Goal: Information Seeking & Learning: Check status

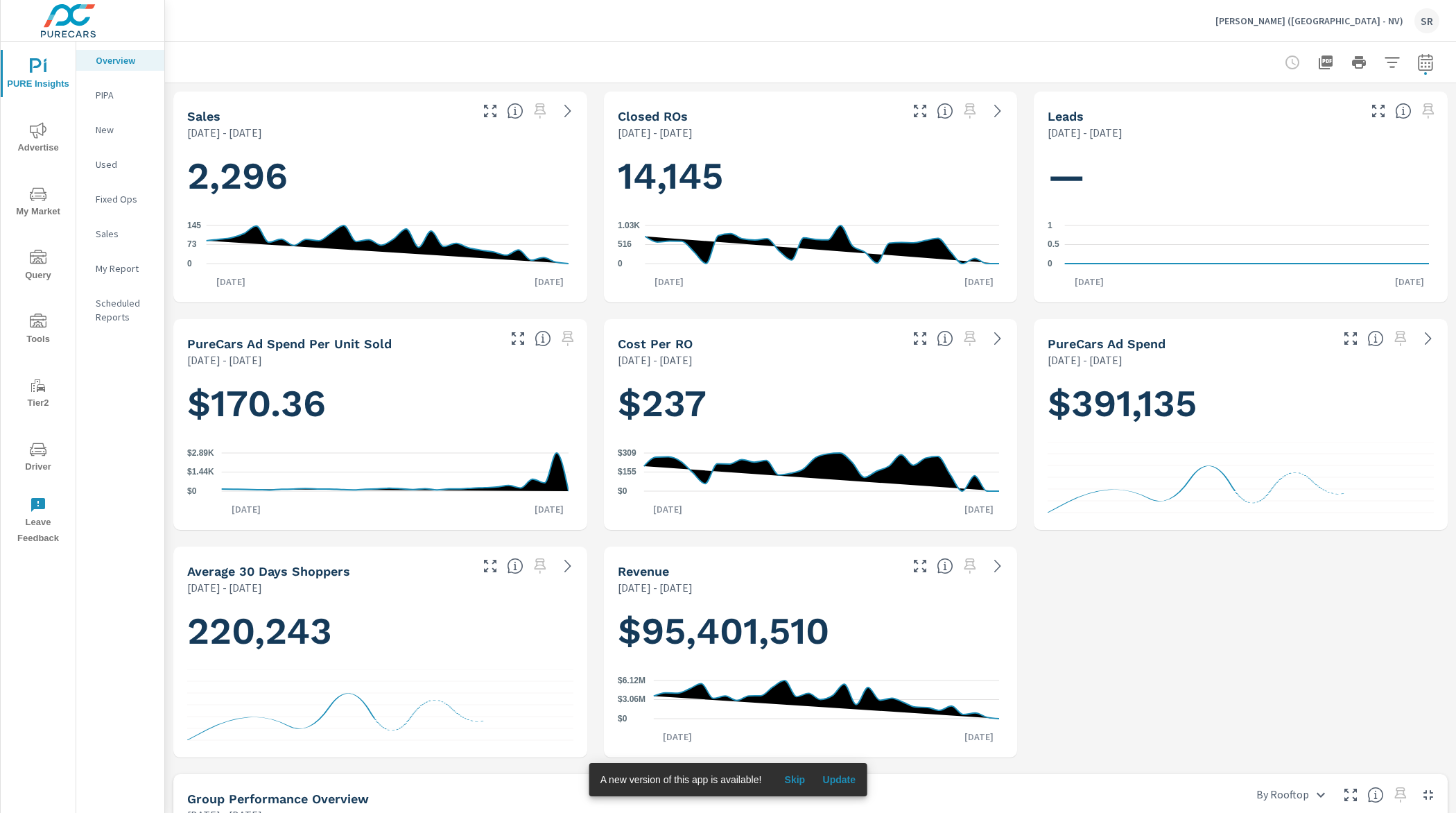
scroll to position [757, 0]
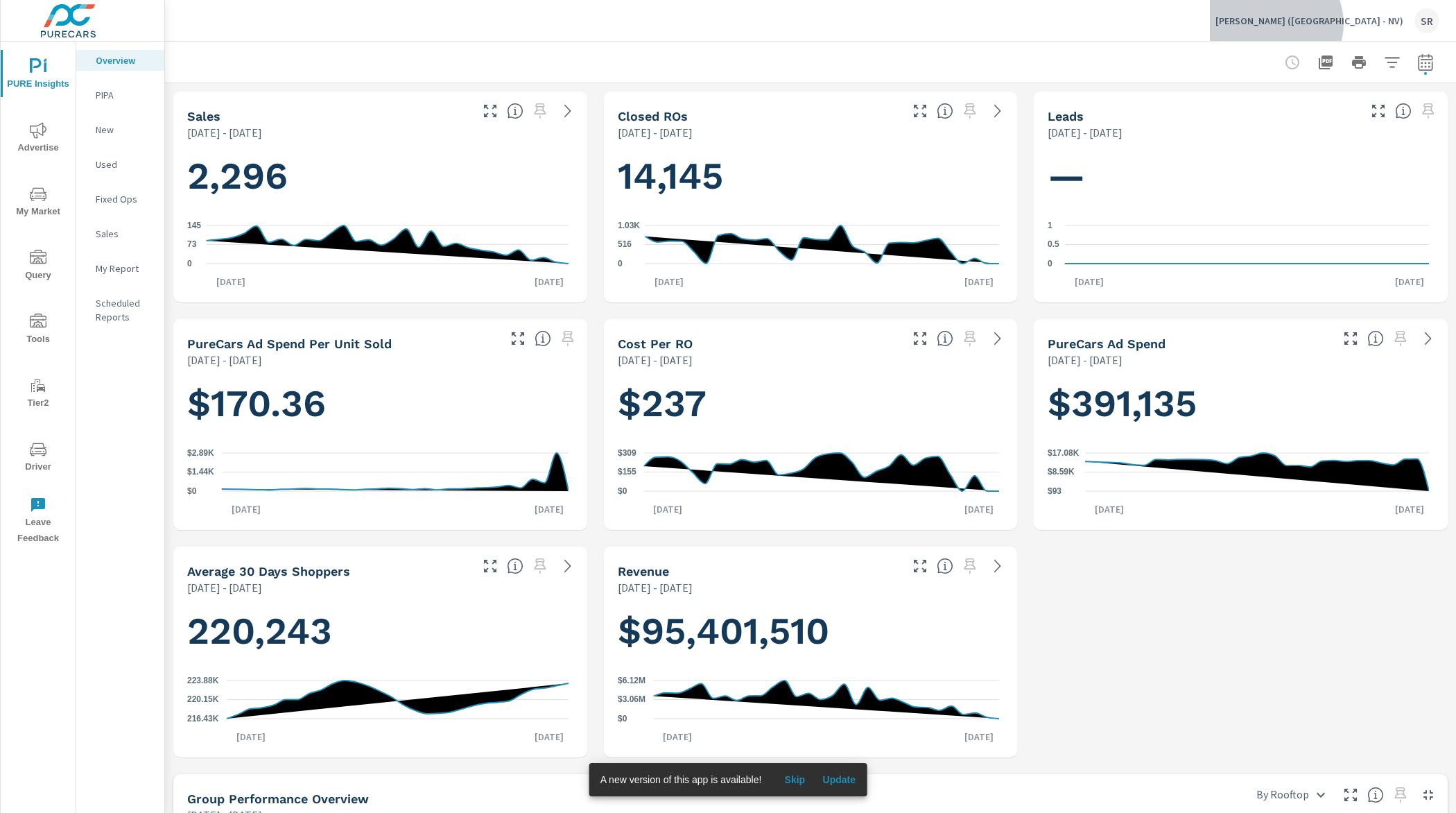
click at [1382, 24] on p "Earnhardt (AZ - NV)" at bounding box center [1309, 21] width 188 height 13
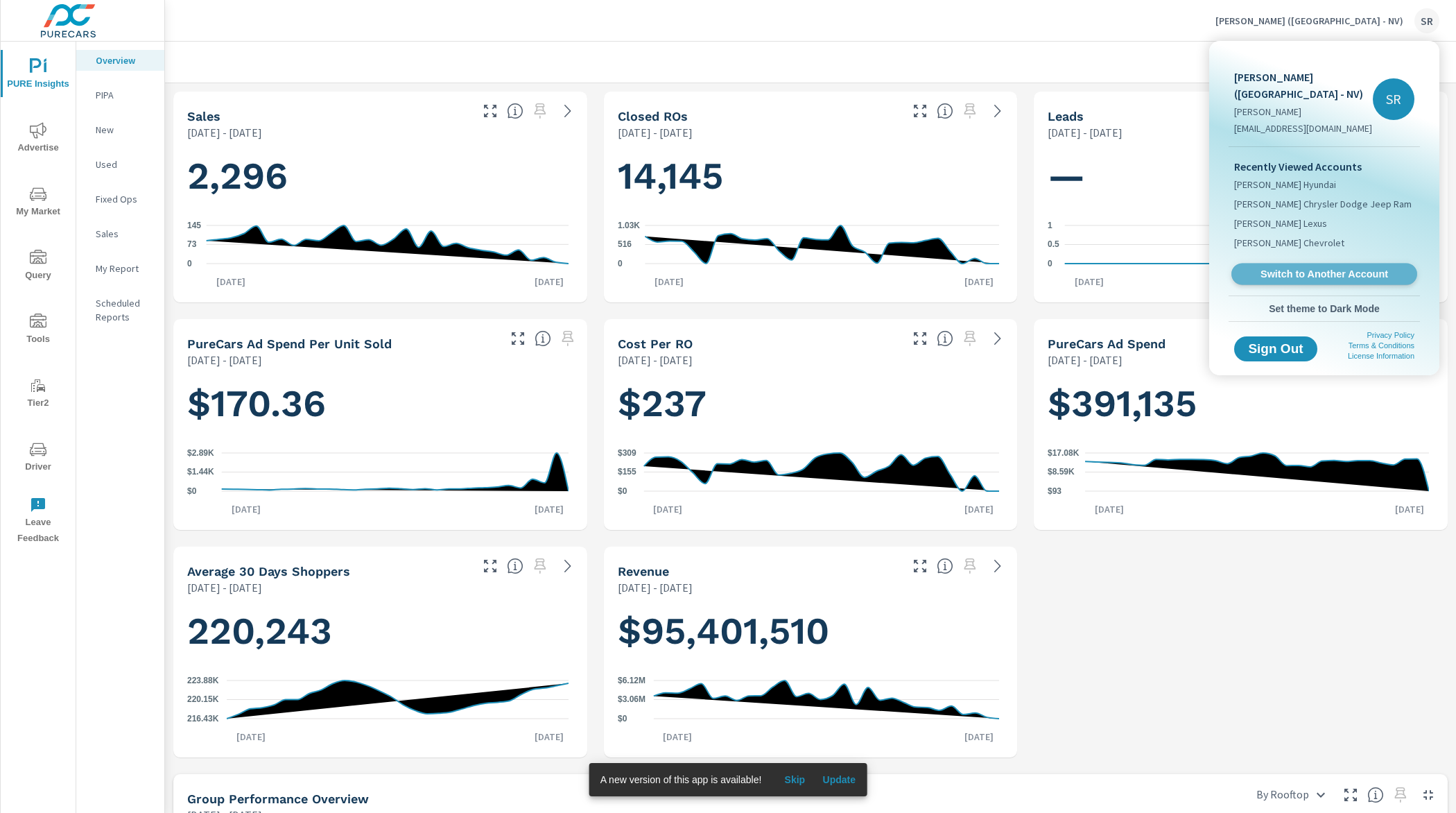
click at [1338, 268] on span "Switch to Another Account" at bounding box center [1324, 274] width 170 height 13
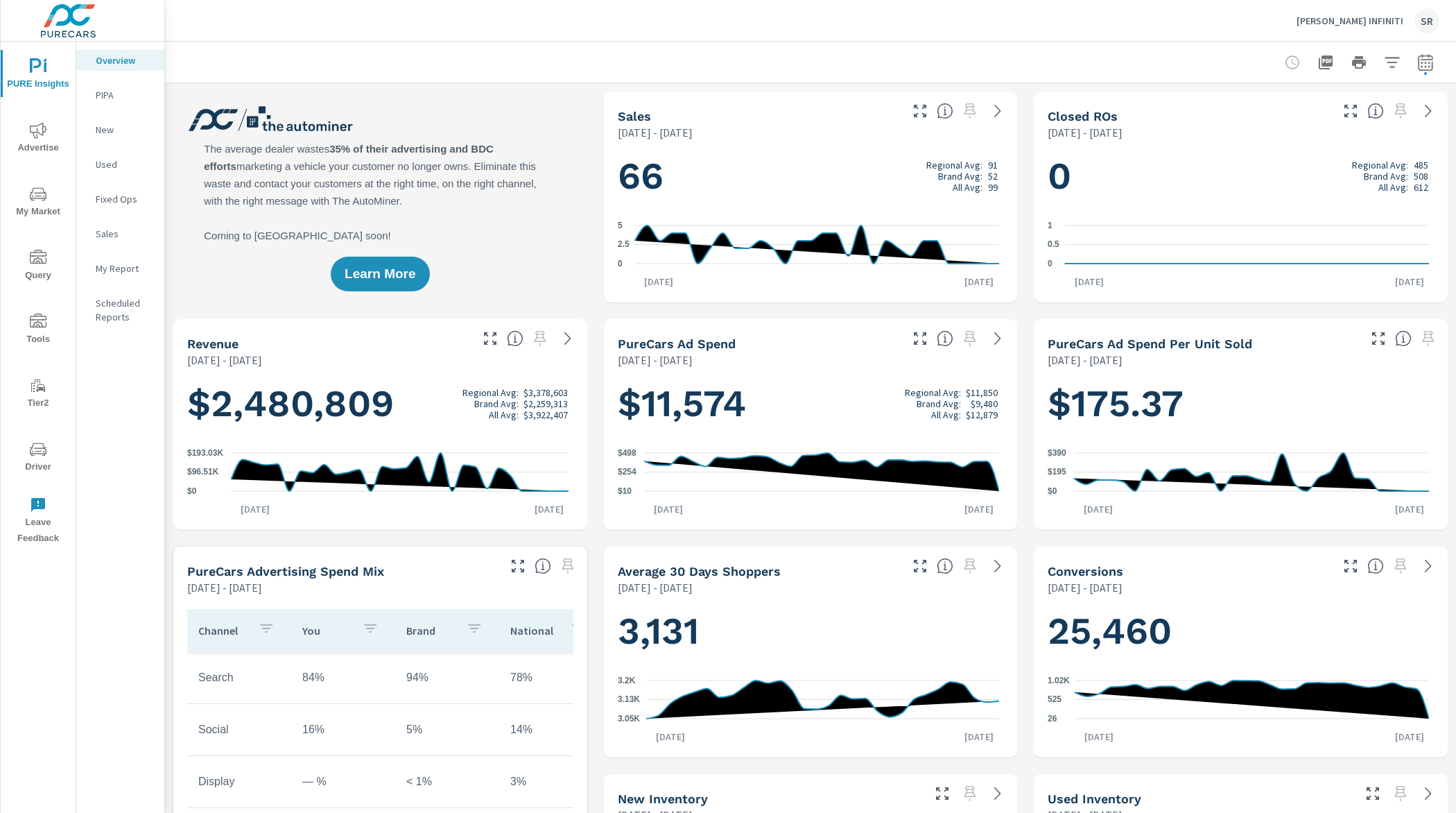
scroll to position [1, 0]
click at [1415, 71] on button "button" at bounding box center [1425, 63] width 28 height 28
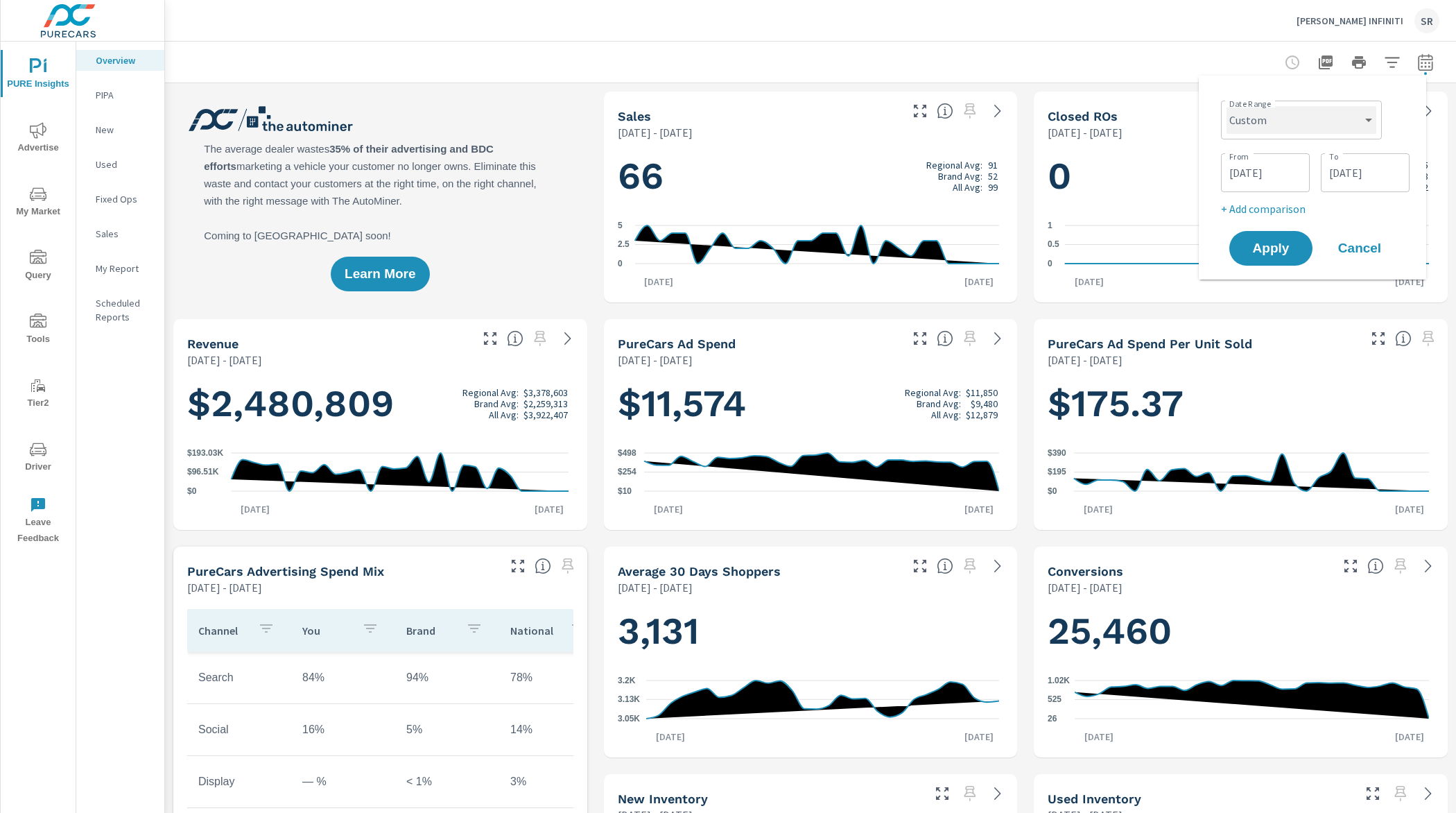
click at [1293, 118] on select "Custom Yesterday Last week Last 7 days Last 14 days Last 30 days Last 45 days L…" at bounding box center [1301, 120] width 149 height 28
click at [1227, 106] on select "Custom Yesterday Last week Last 7 days Last 14 days Last 30 days Last 45 days L…" at bounding box center [1301, 120] width 149 height 28
select select "Last month"
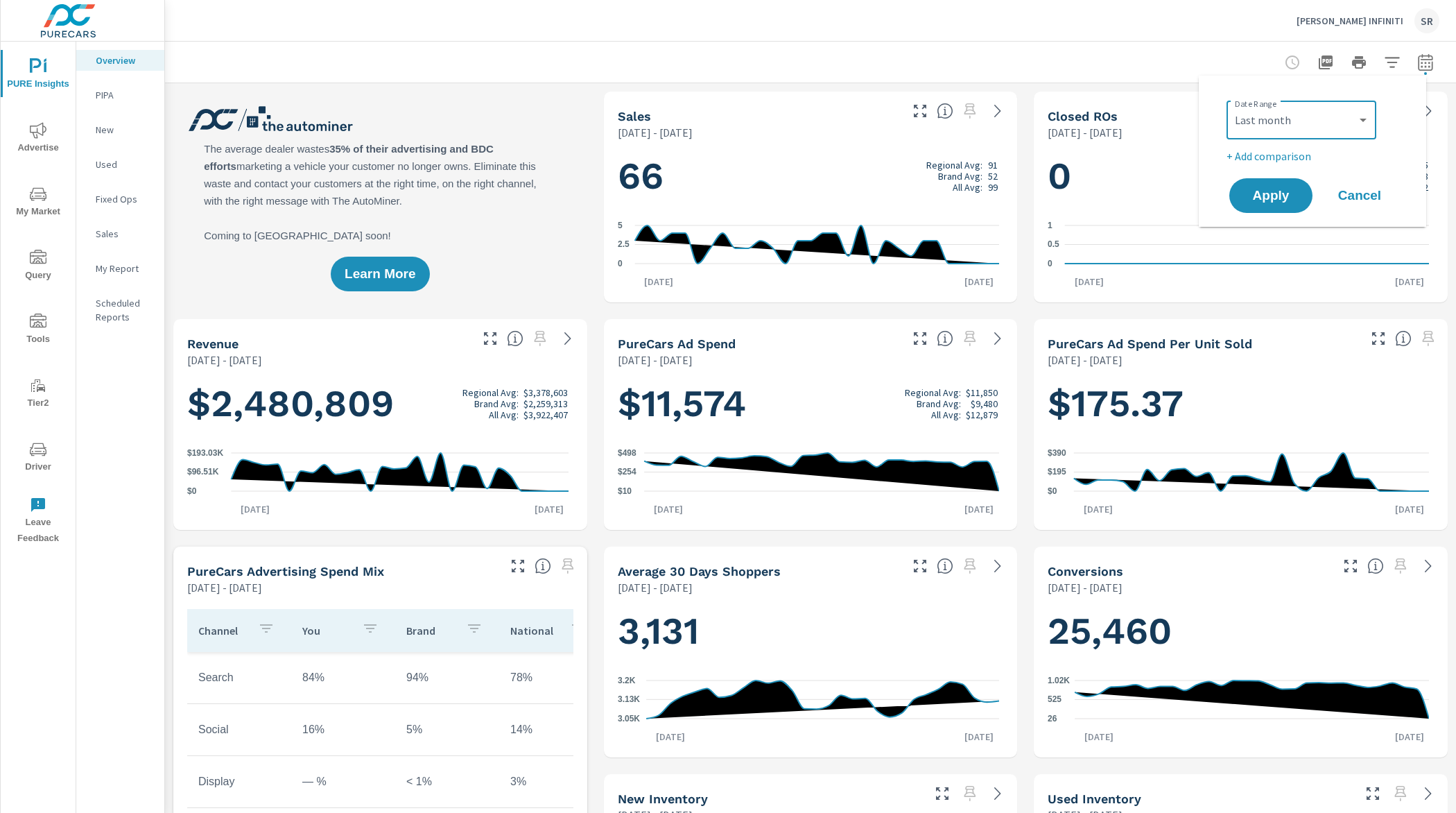
click at [1286, 152] on p "+ Add comparison" at bounding box center [1315, 156] width 177 height 17
select select "Previous period"
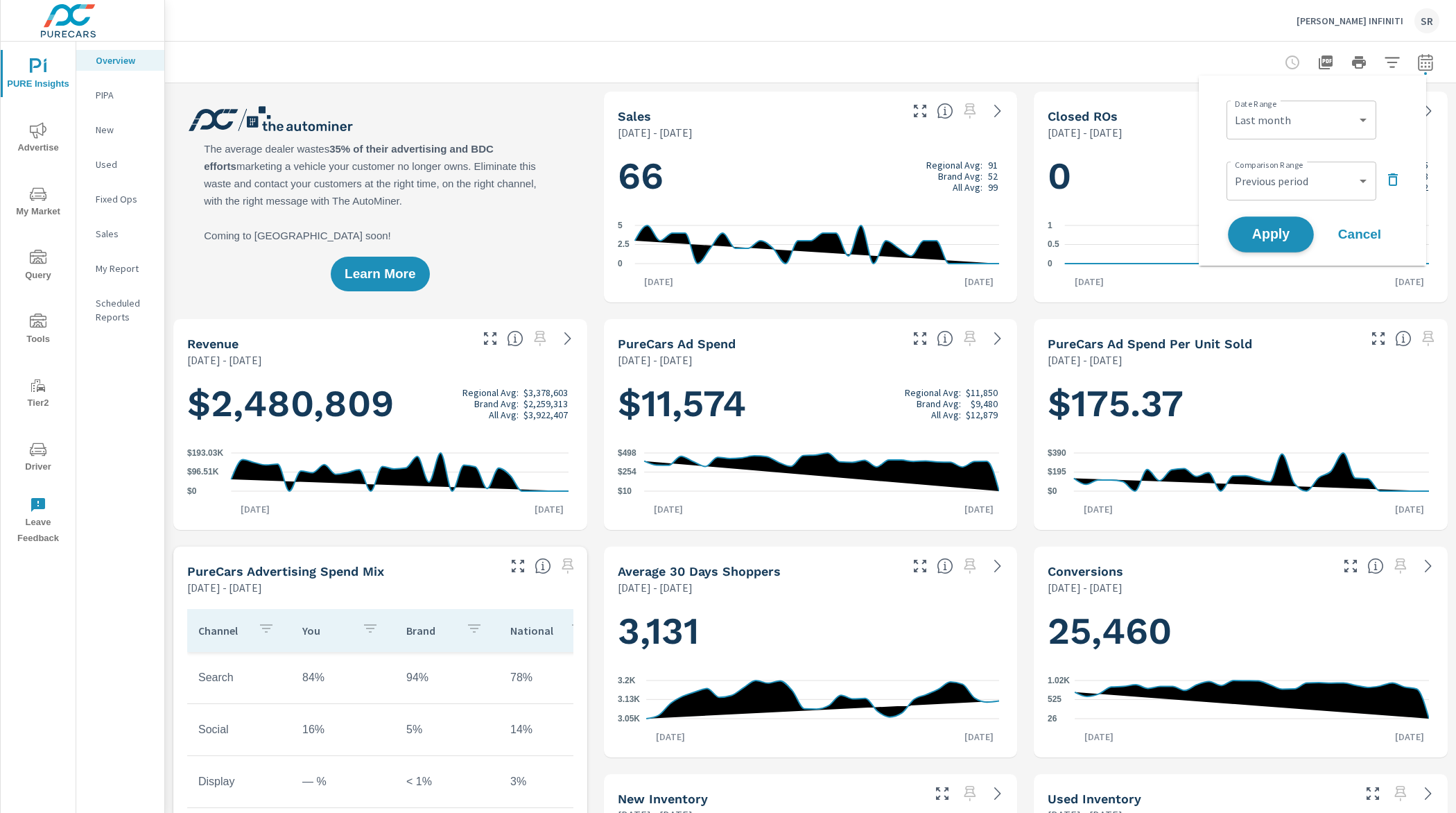
click at [1277, 236] on span "Apply" at bounding box center [1271, 234] width 57 height 13
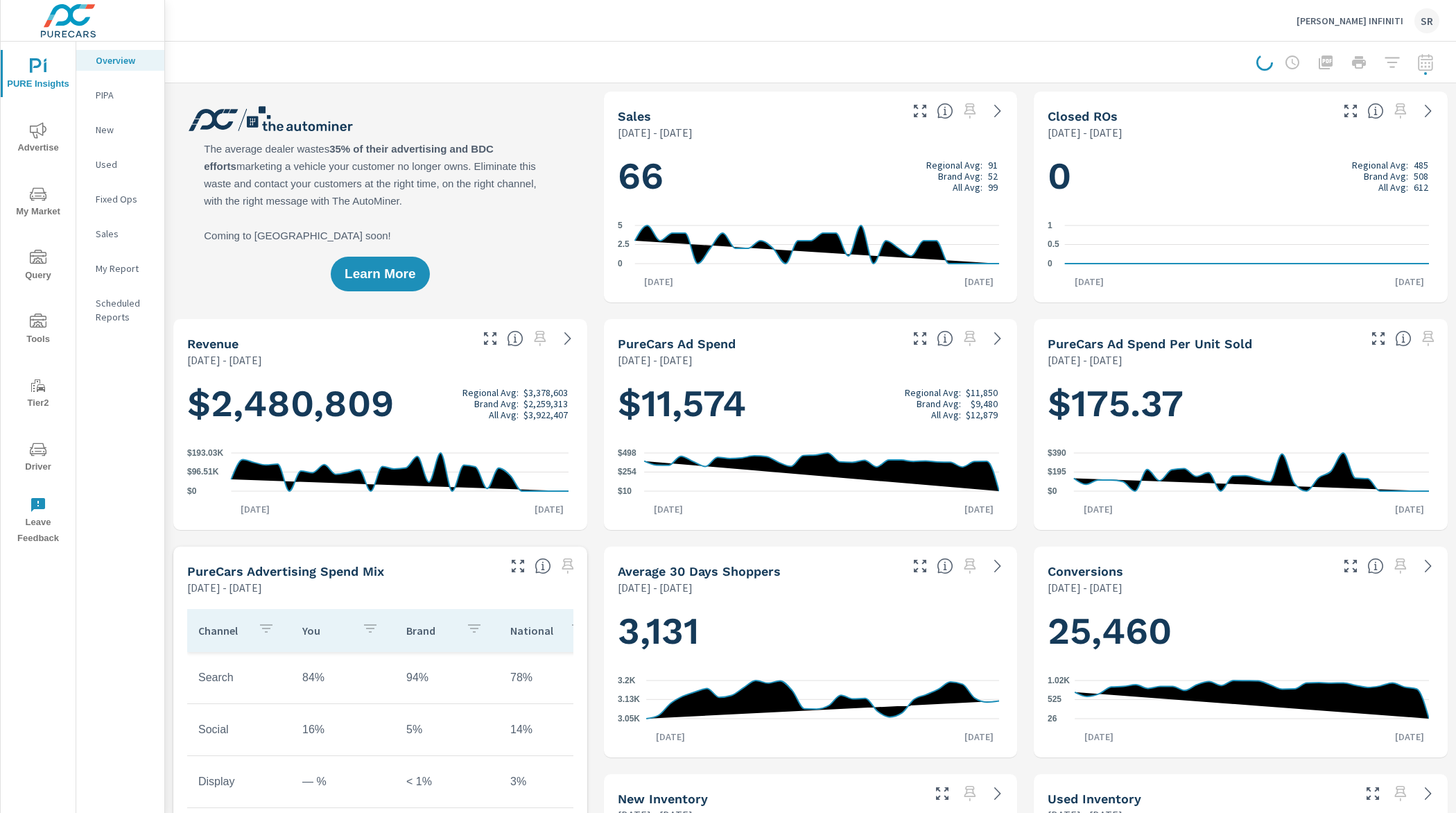
click at [60, 132] on span "Advertise" at bounding box center [38, 138] width 67 height 34
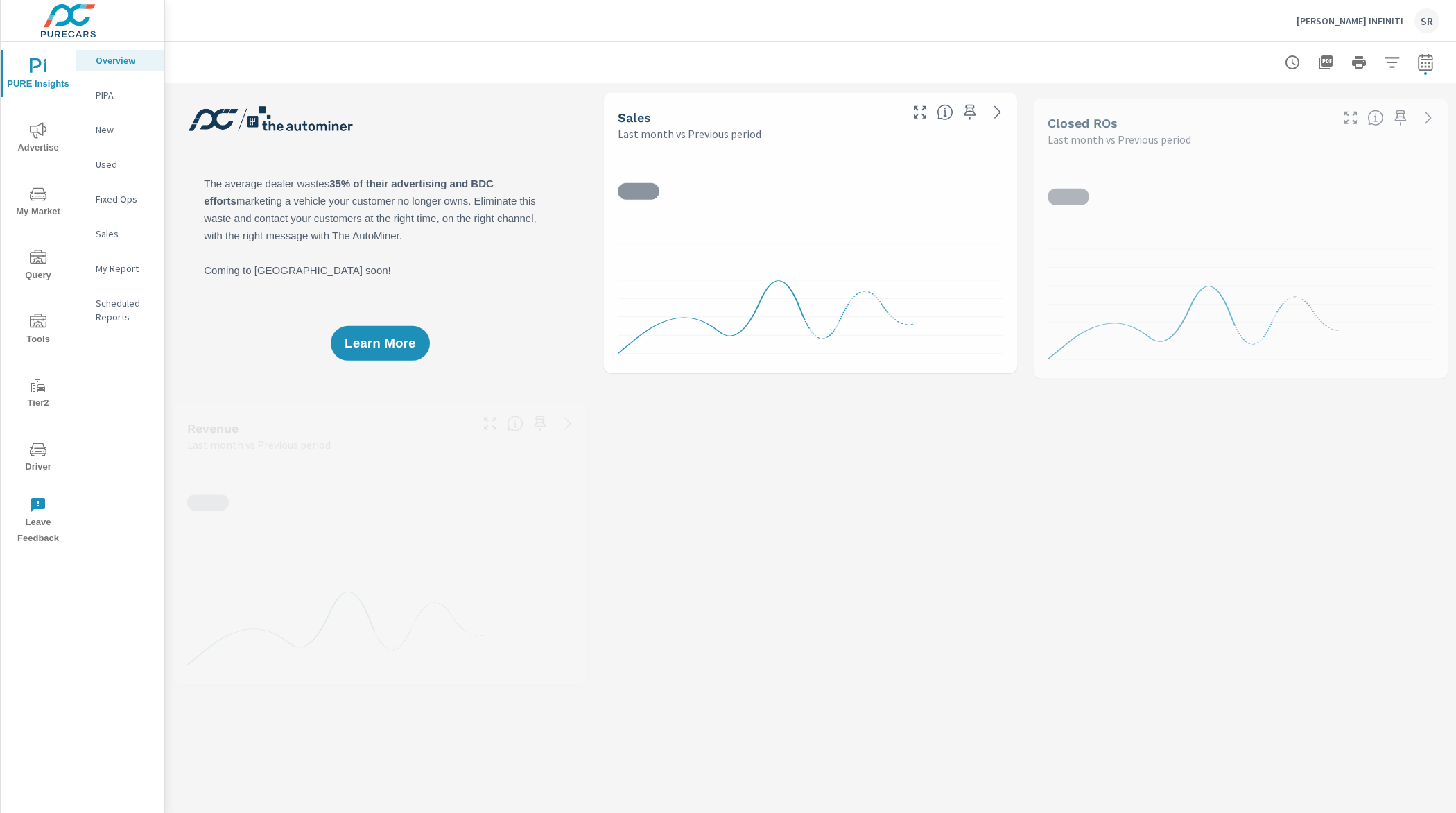
scroll to position [1, 0]
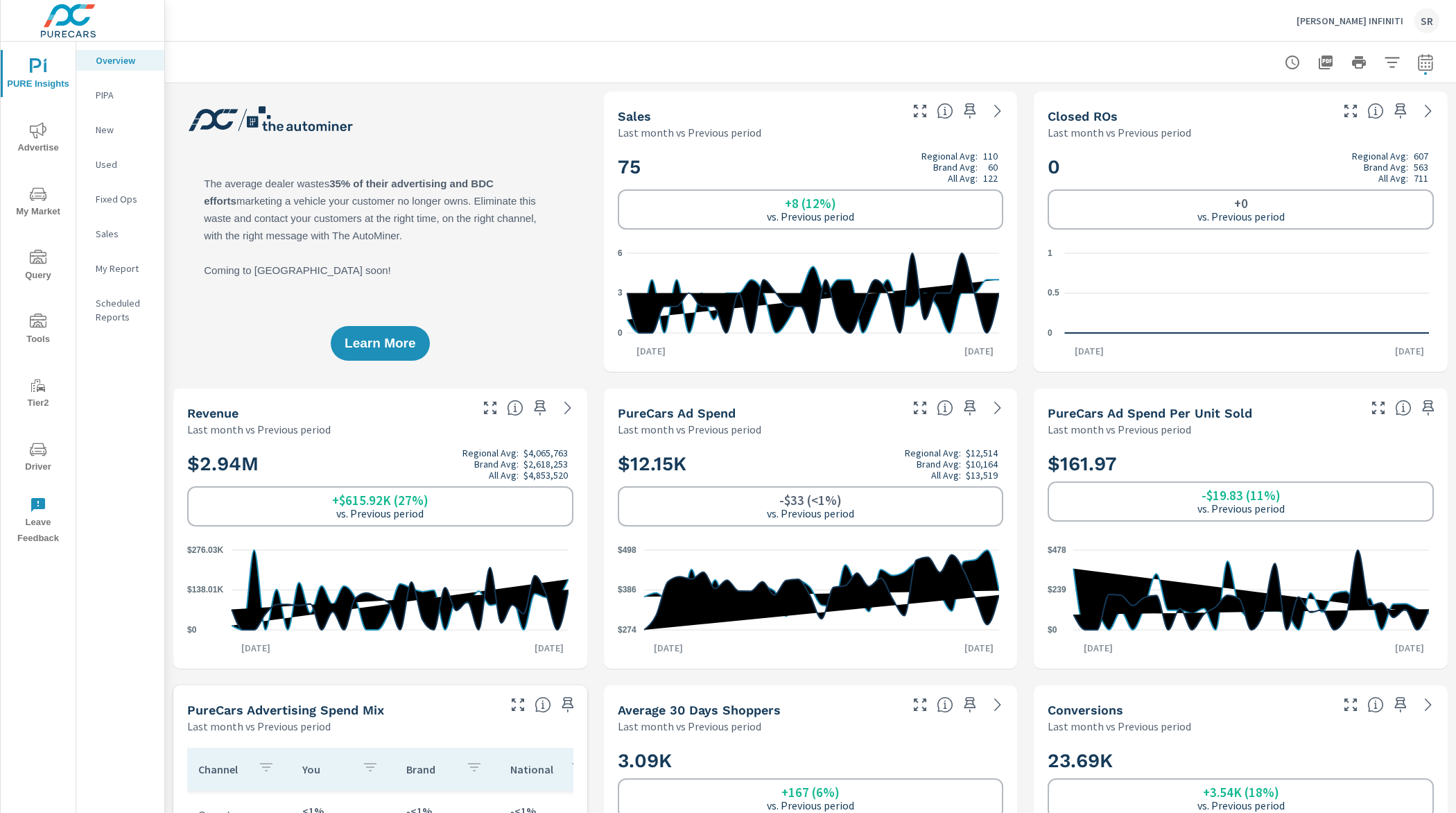
click at [28, 145] on span "Advertise" at bounding box center [38, 138] width 67 height 34
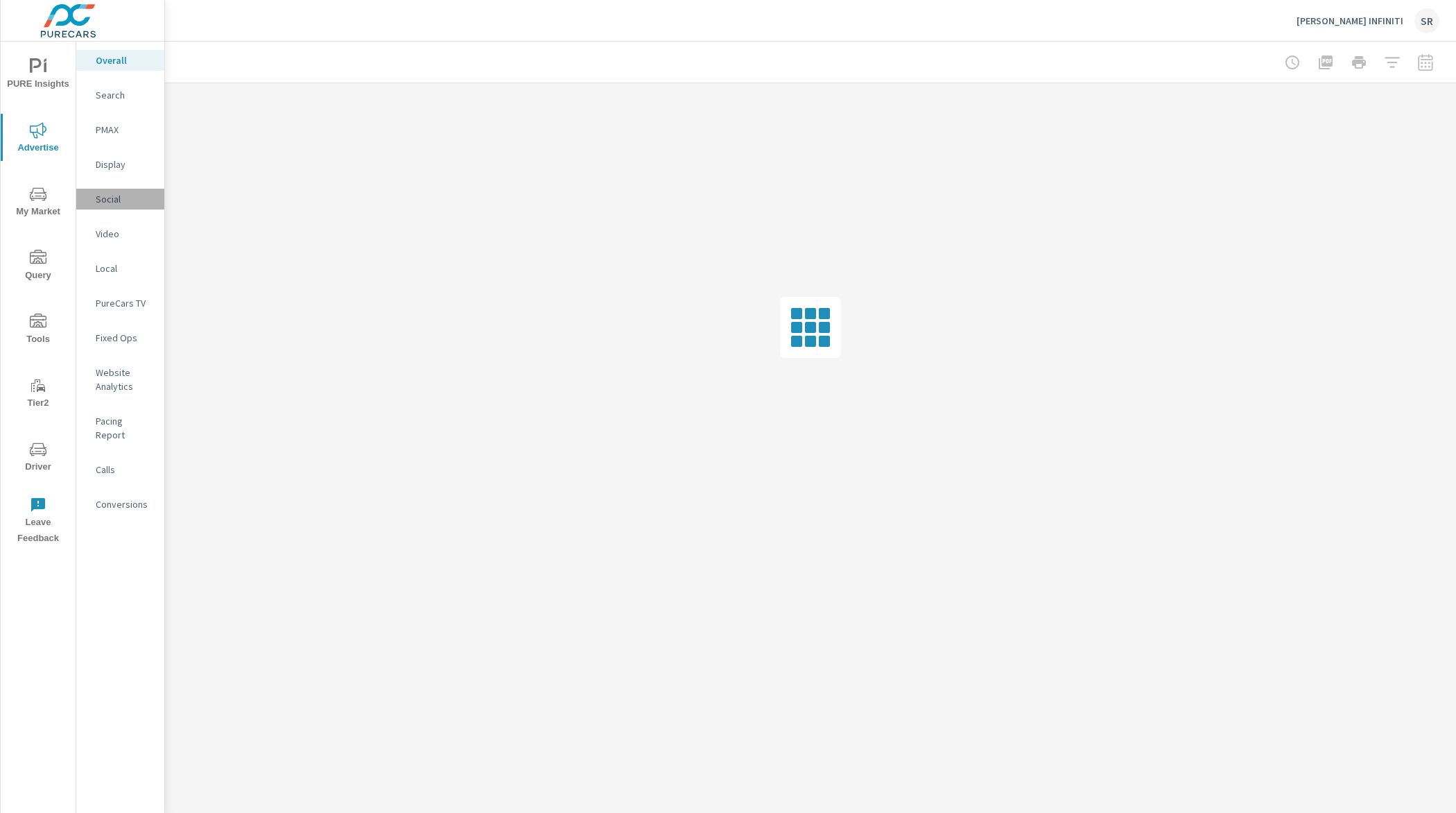
click at [112, 198] on p "Social" at bounding box center [124, 199] width 58 height 14
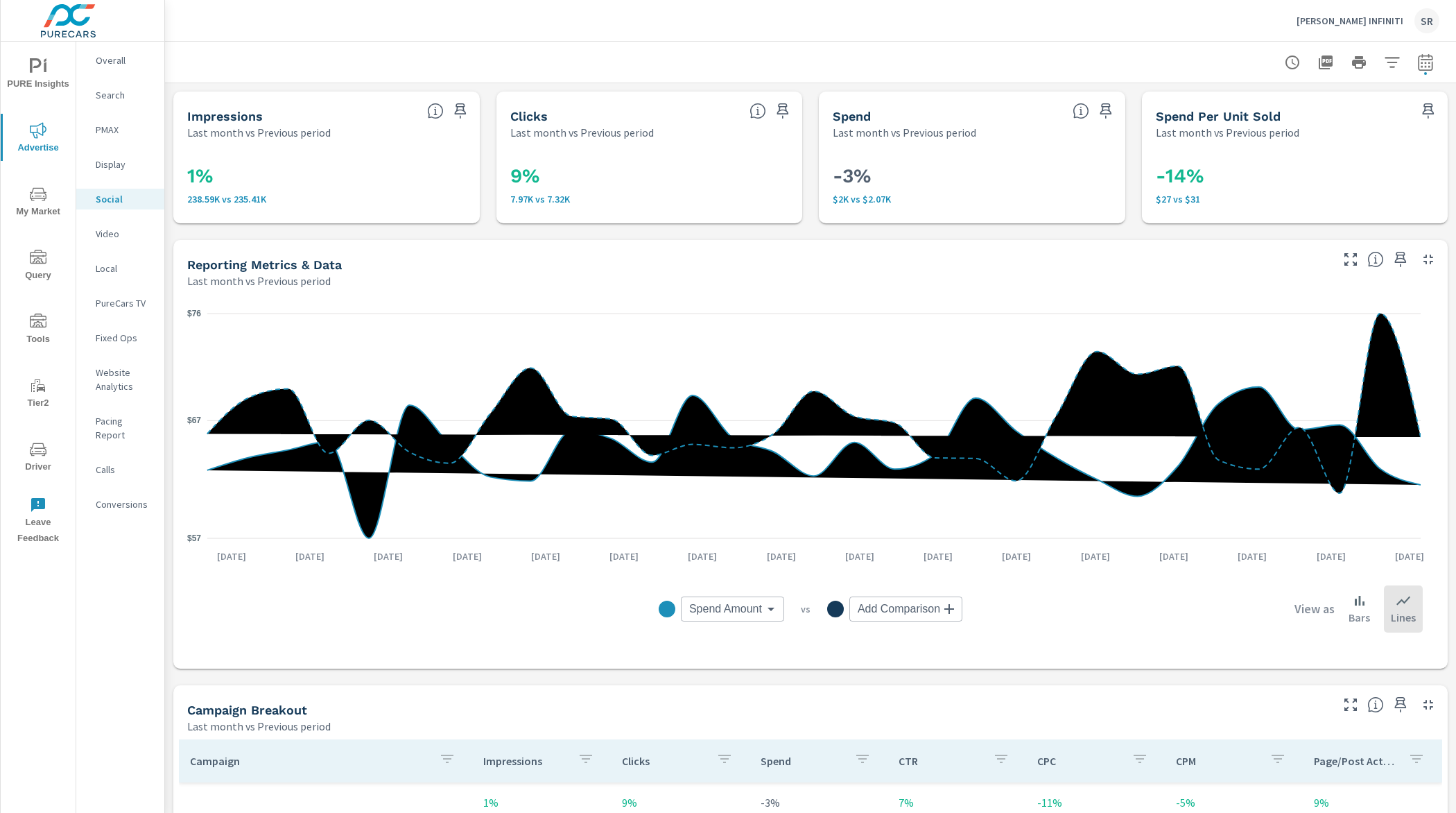
click at [1418, 66] on icon "button" at bounding box center [1425, 62] width 15 height 17
select select "Last month"
select select "Previous period"
click at [1421, 67] on icon "button" at bounding box center [1425, 65] width 9 height 6
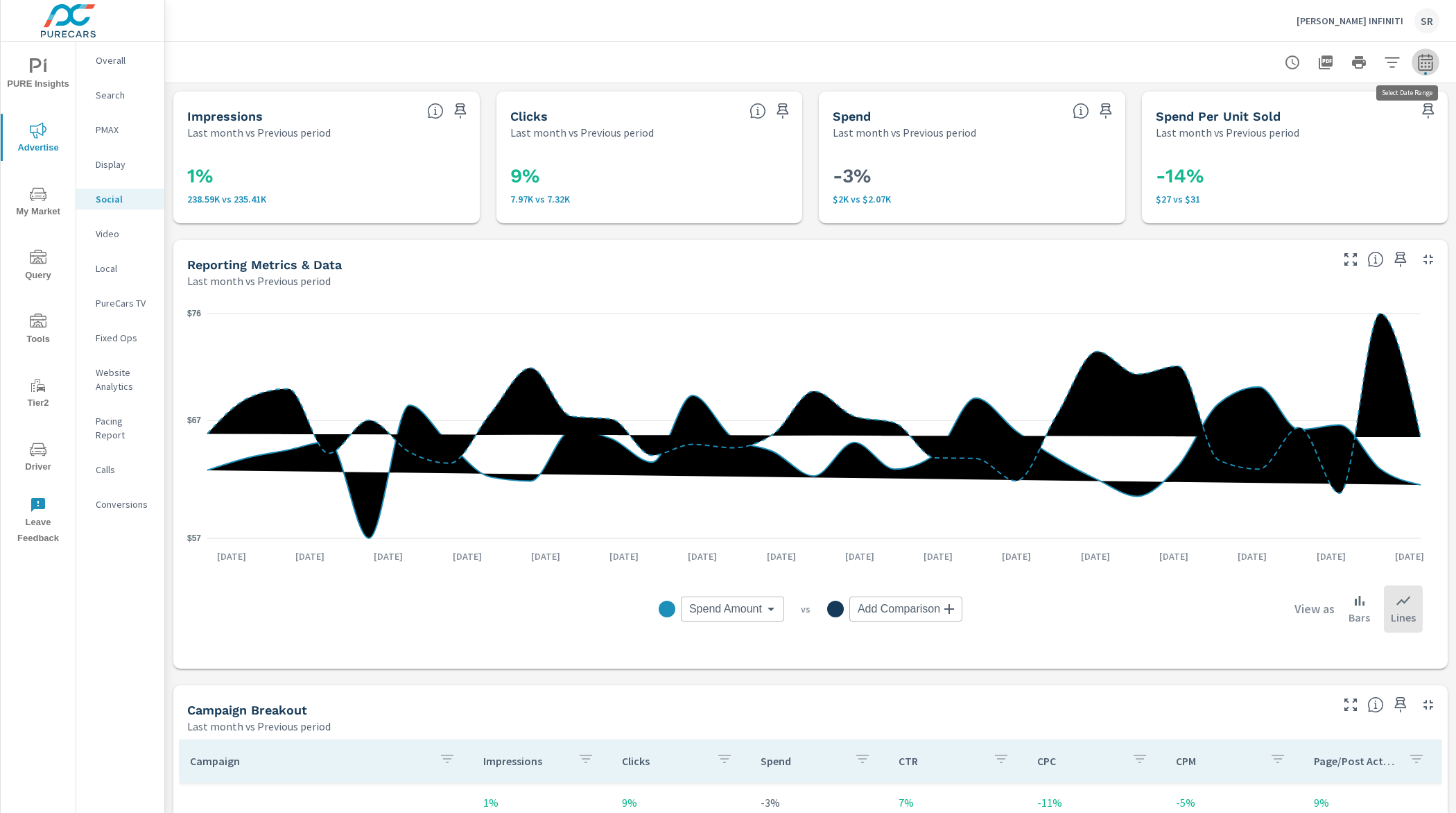
select select "Last month"
select select "Previous period"
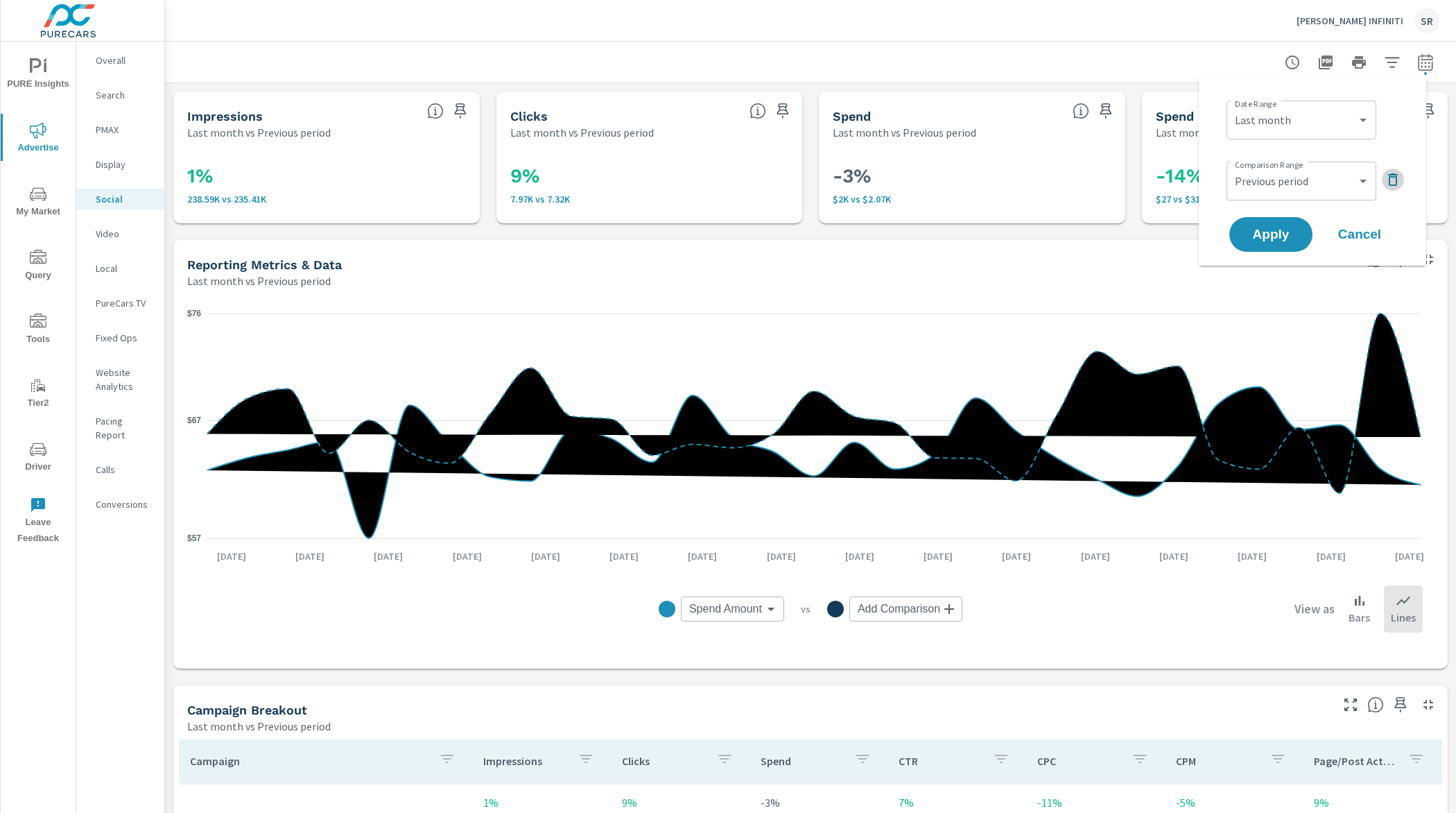
click at [1392, 187] on icon "button" at bounding box center [1393, 179] width 17 height 17
click at [1275, 209] on button "Apply" at bounding box center [1271, 195] width 86 height 36
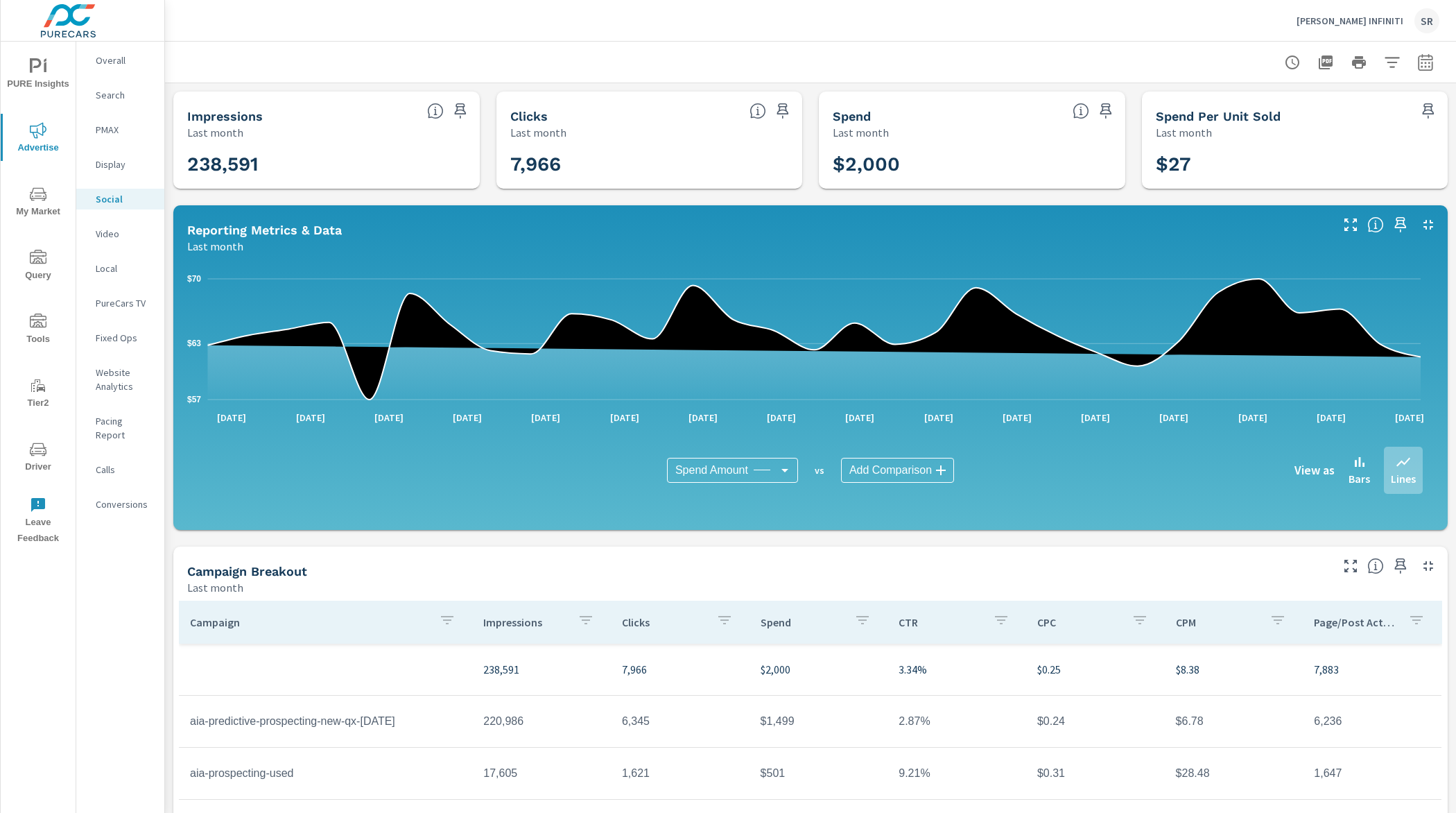
click at [1418, 58] on icon "button" at bounding box center [1425, 62] width 15 height 17
select select "Last month"
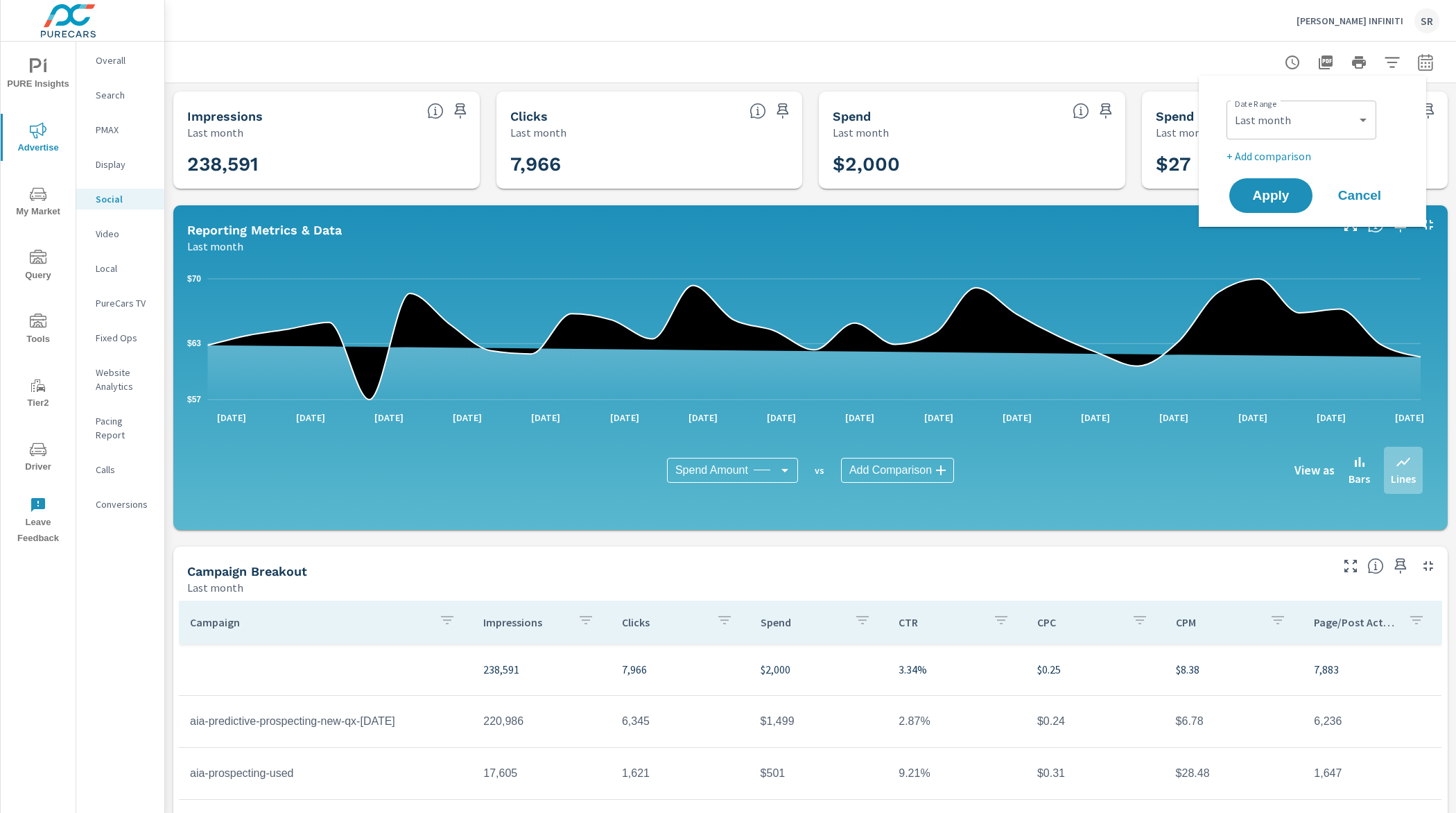
click at [1307, 146] on div "Date Range Custom Yesterday Last week Last 7 days Last 14 days Last 30 days Las…" at bounding box center [1315, 130] width 177 height 70
click at [1303, 150] on p "+ Add comparison" at bounding box center [1315, 156] width 177 height 17
select select "Previous period"
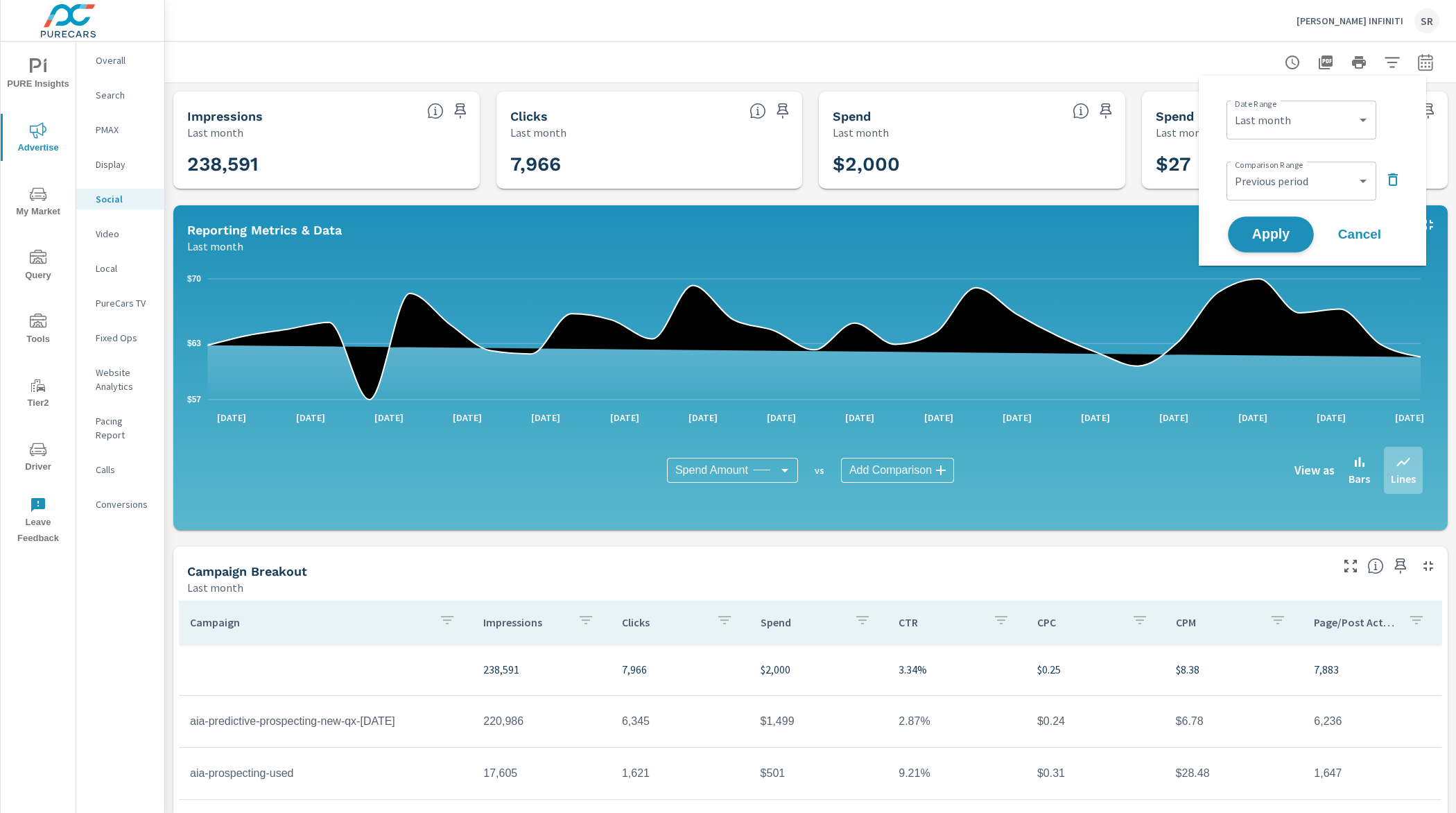
click at [1287, 224] on button "Apply" at bounding box center [1271, 234] width 86 height 36
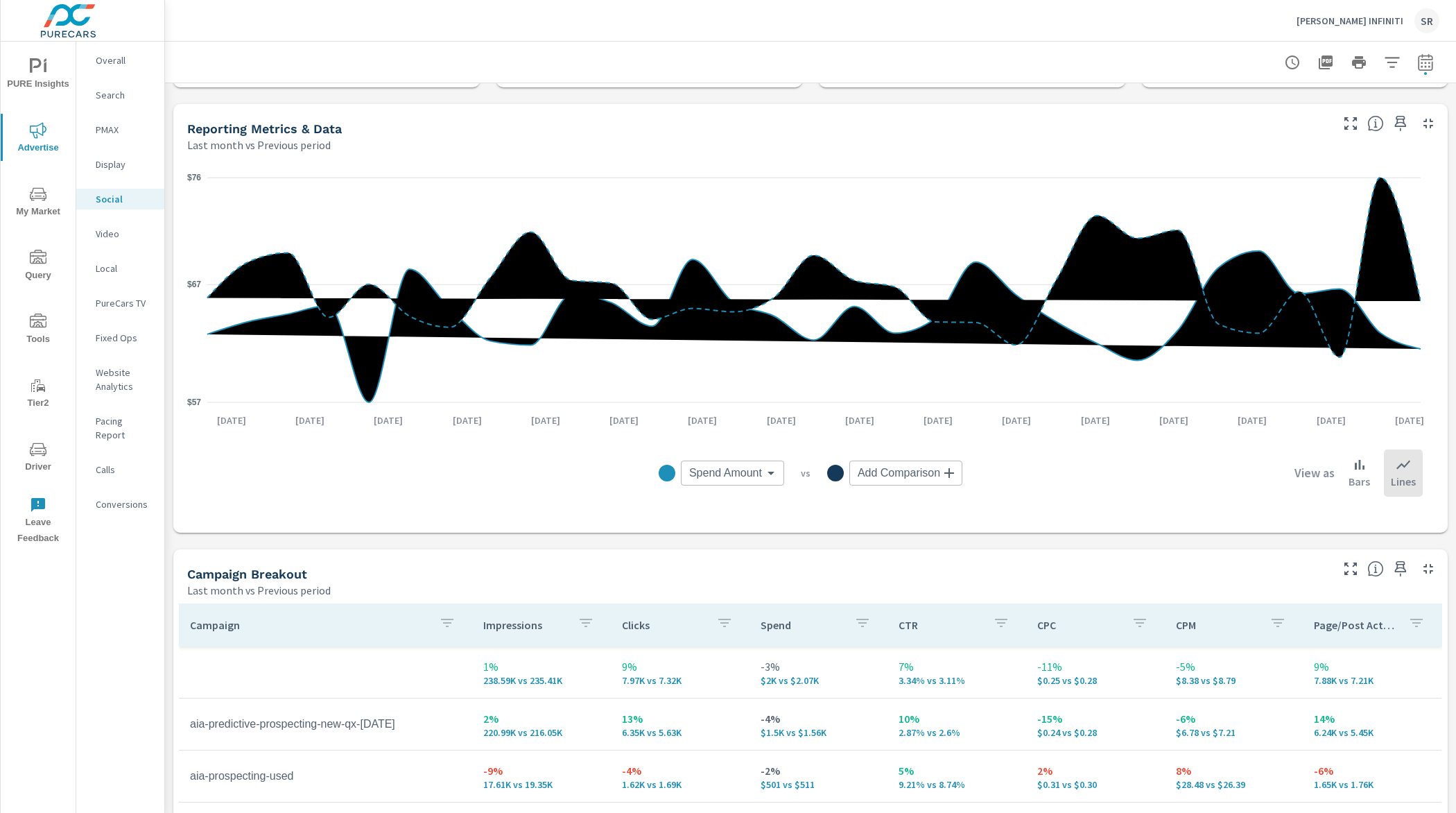
scroll to position [136, 0]
click at [103, 497] on p "Conversions" at bounding box center [124, 504] width 58 height 14
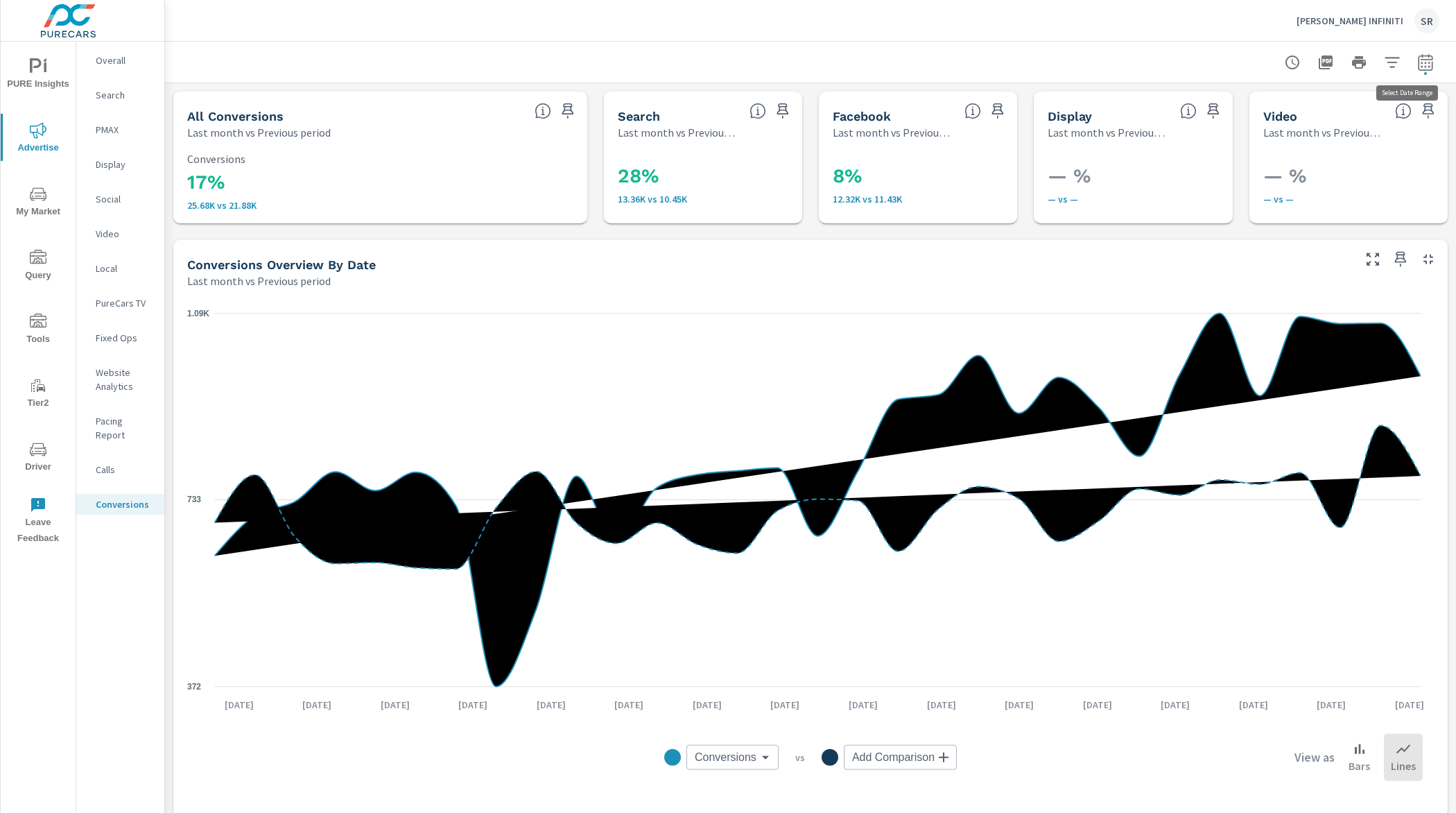
scroll to position [67, 0]
click at [1424, 67] on button "button" at bounding box center [1425, 63] width 28 height 28
select select "Last month"
select select "Previous period"
drag, startPoint x: 1393, startPoint y: 174, endPoint x: 1272, endPoint y: 213, distance: 127.1
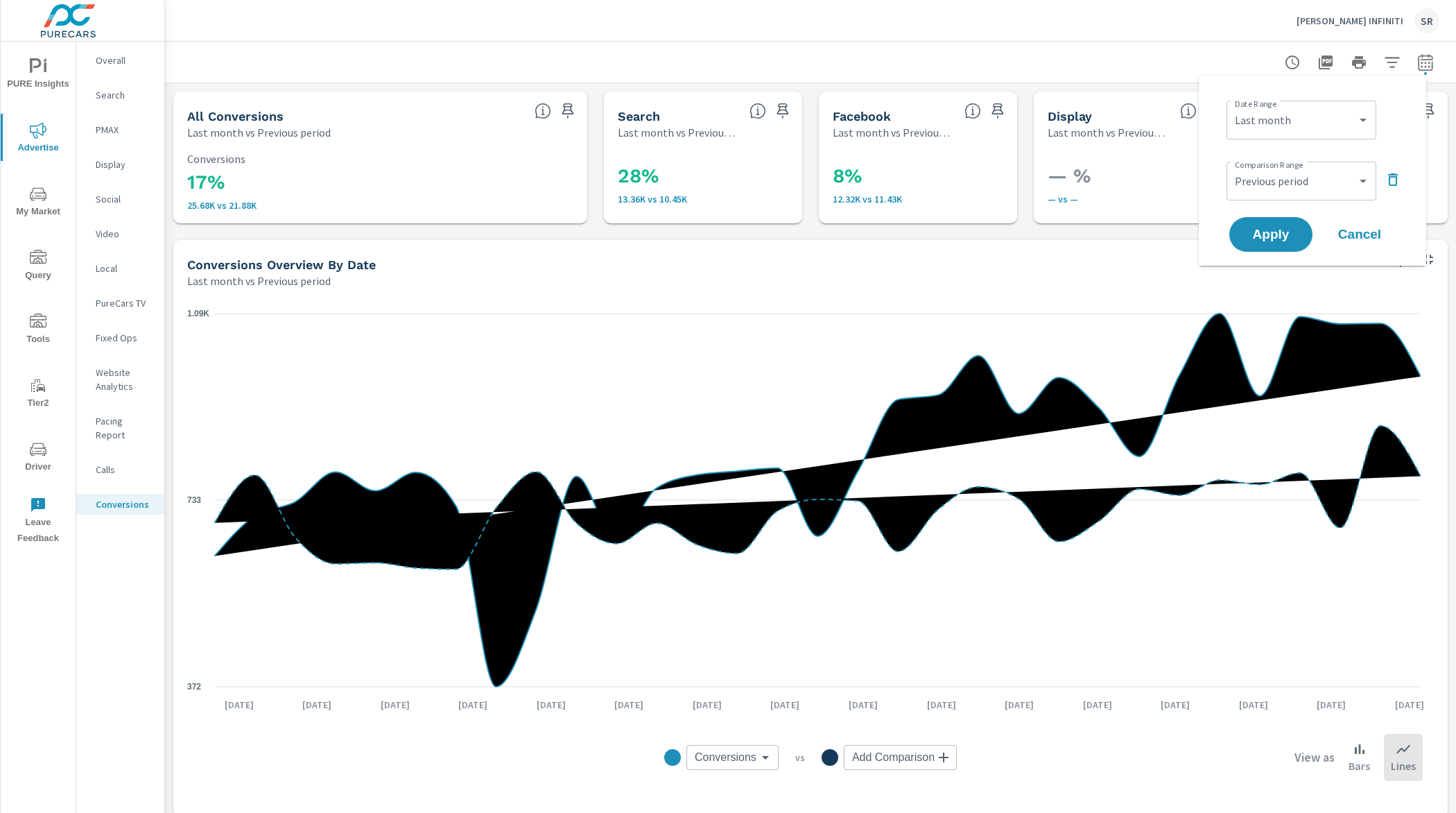
click at [1392, 174] on icon "button" at bounding box center [1393, 179] width 10 height 13
click at [1269, 207] on button "Apply" at bounding box center [1271, 195] width 86 height 36
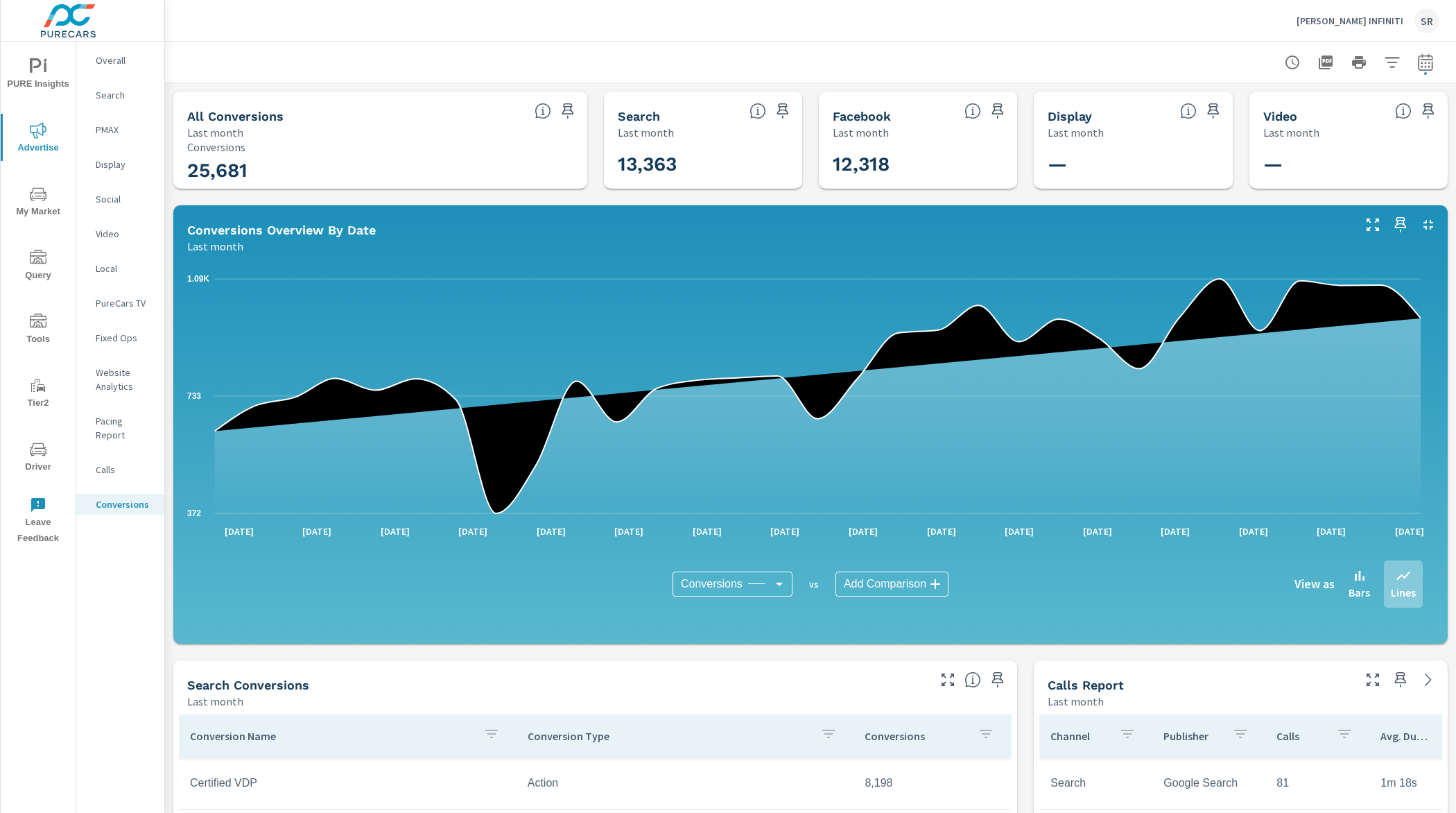
scroll to position [595, 0]
click at [1417, 69] on icon "button" at bounding box center [1425, 63] width 17 height 17
select select "Last month"
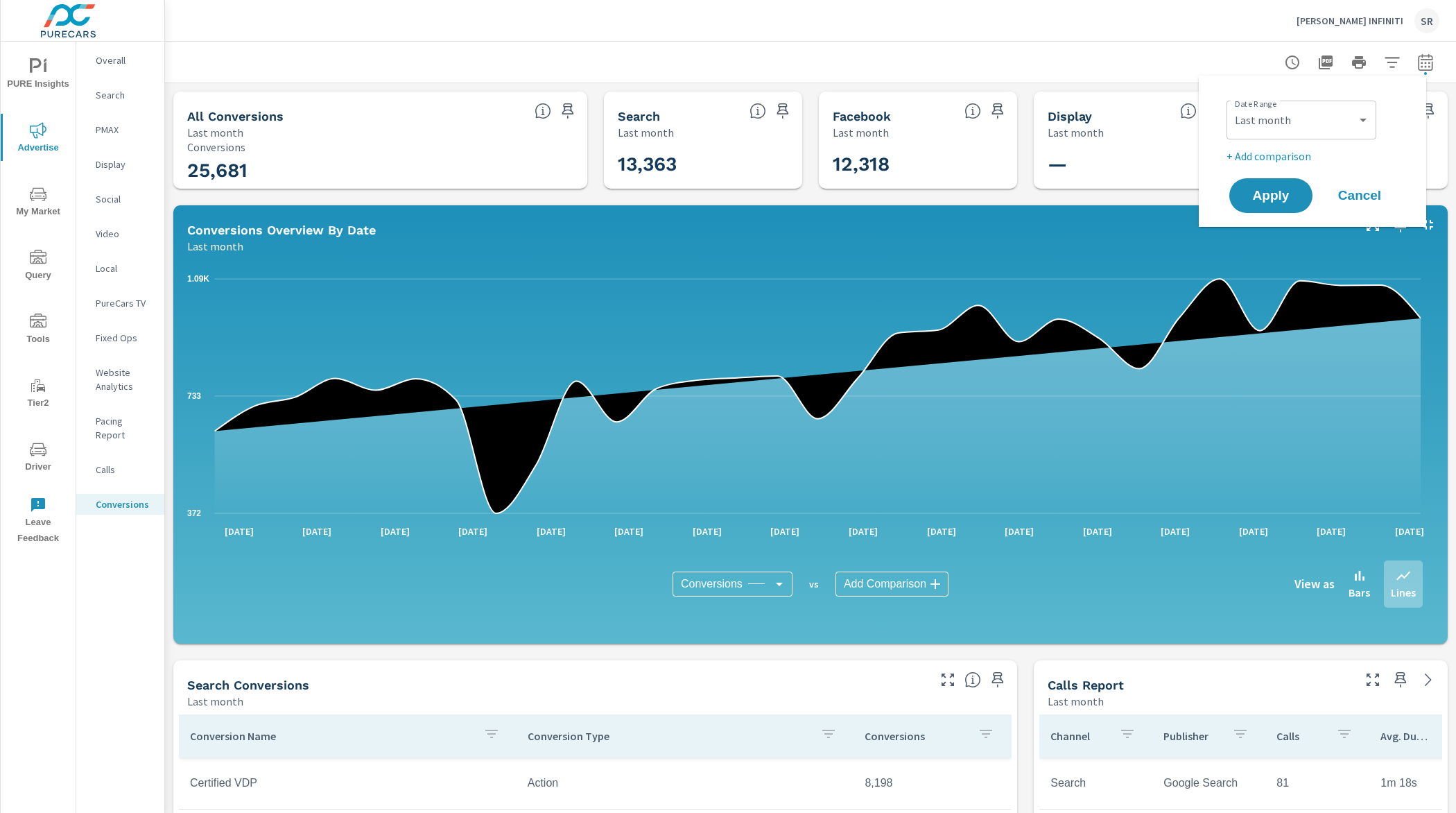
click at [1302, 154] on p "+ Add comparison" at bounding box center [1315, 156] width 177 height 17
select select "Previous period"
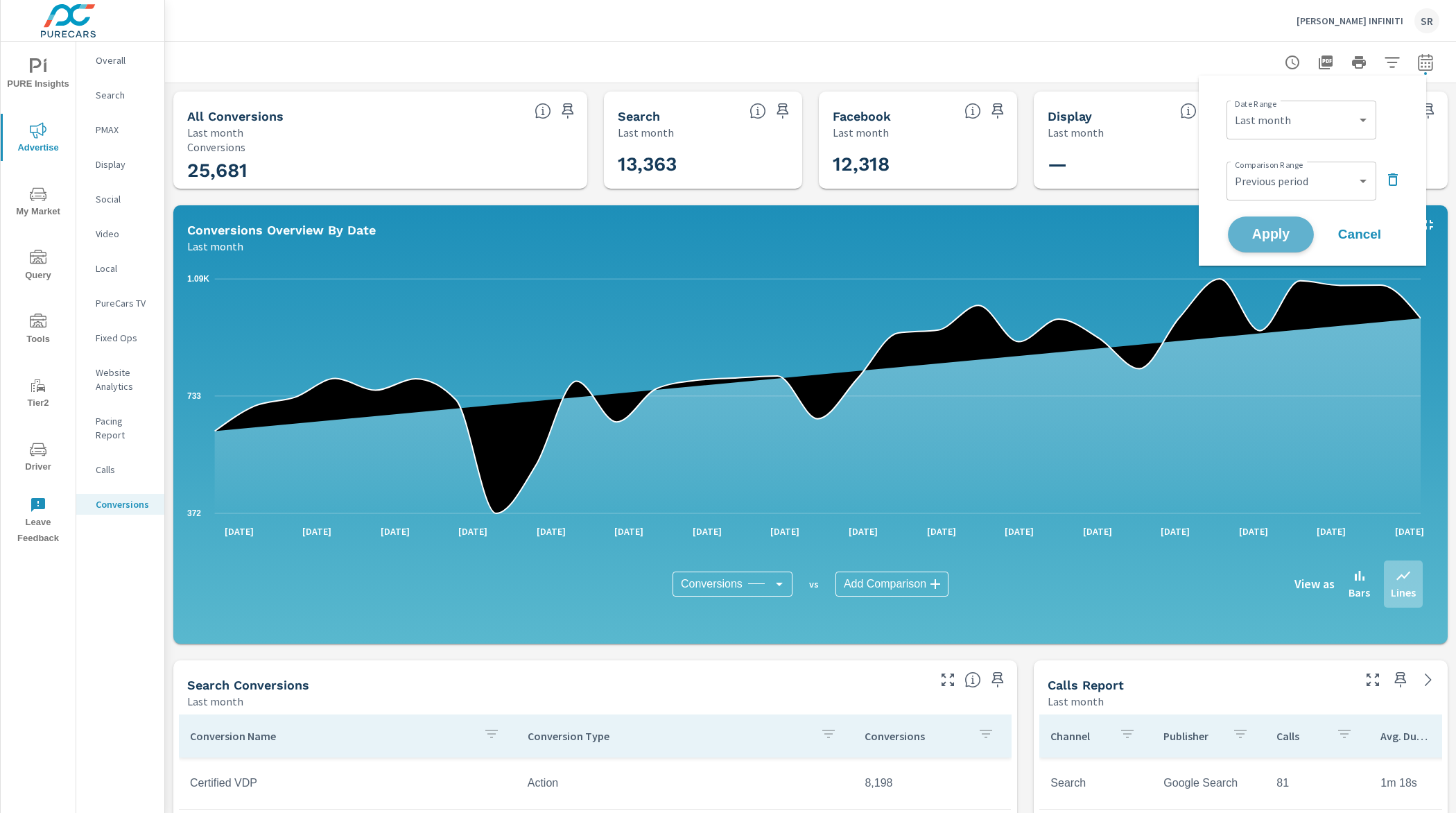
click at [1286, 223] on button "Apply" at bounding box center [1271, 234] width 86 height 36
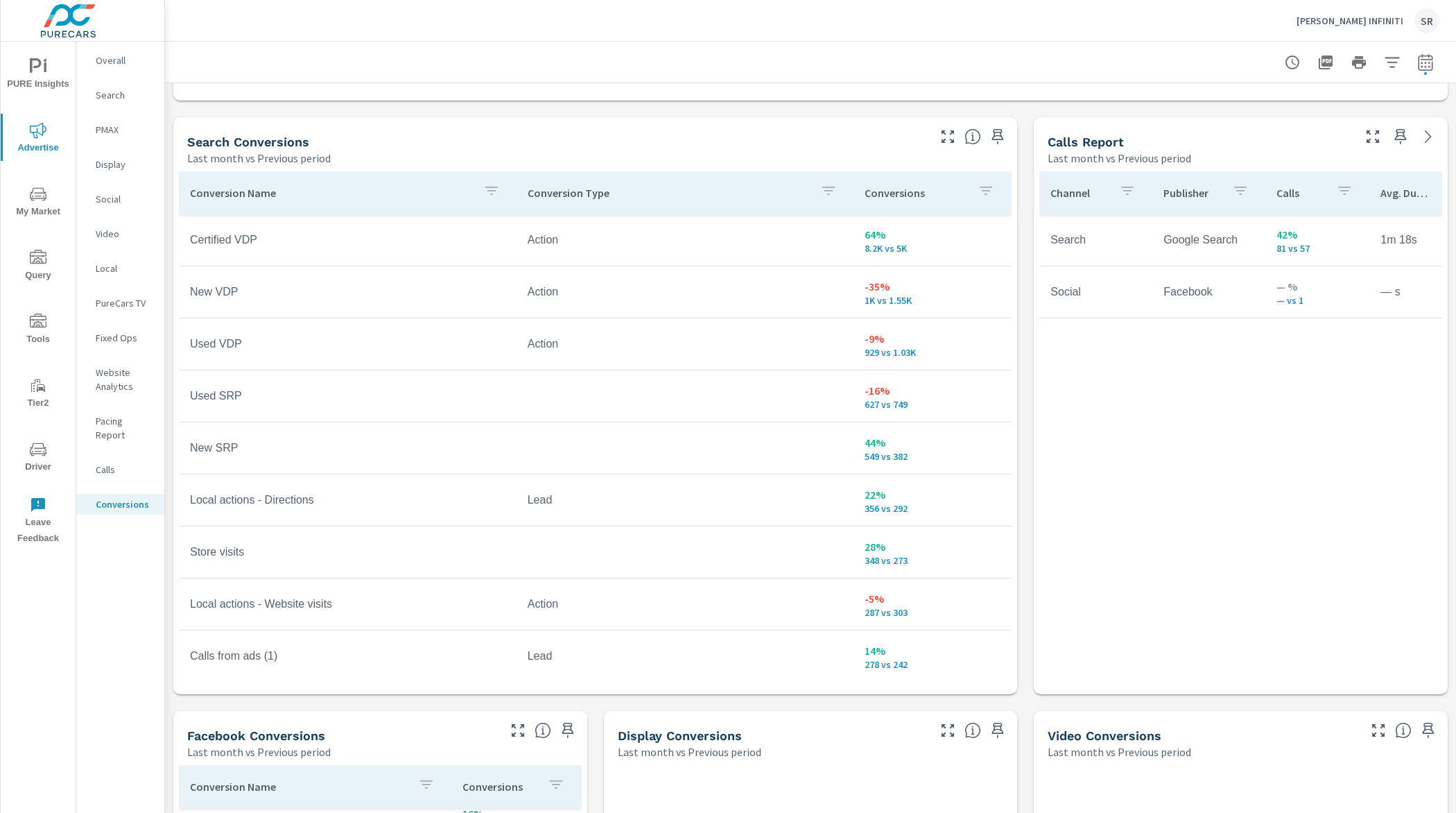
scroll to position [748, 0]
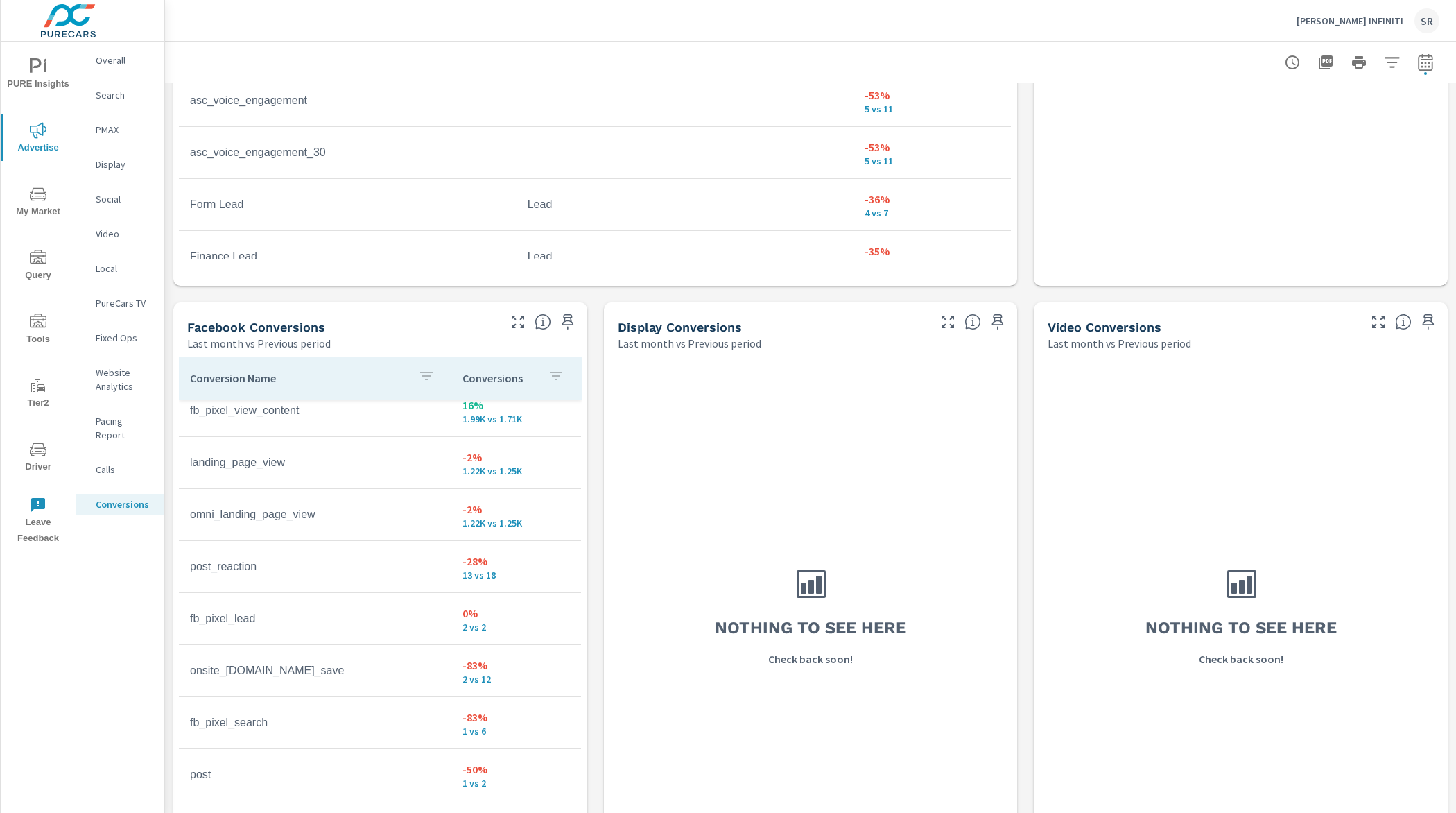
scroll to position [1198, 0]
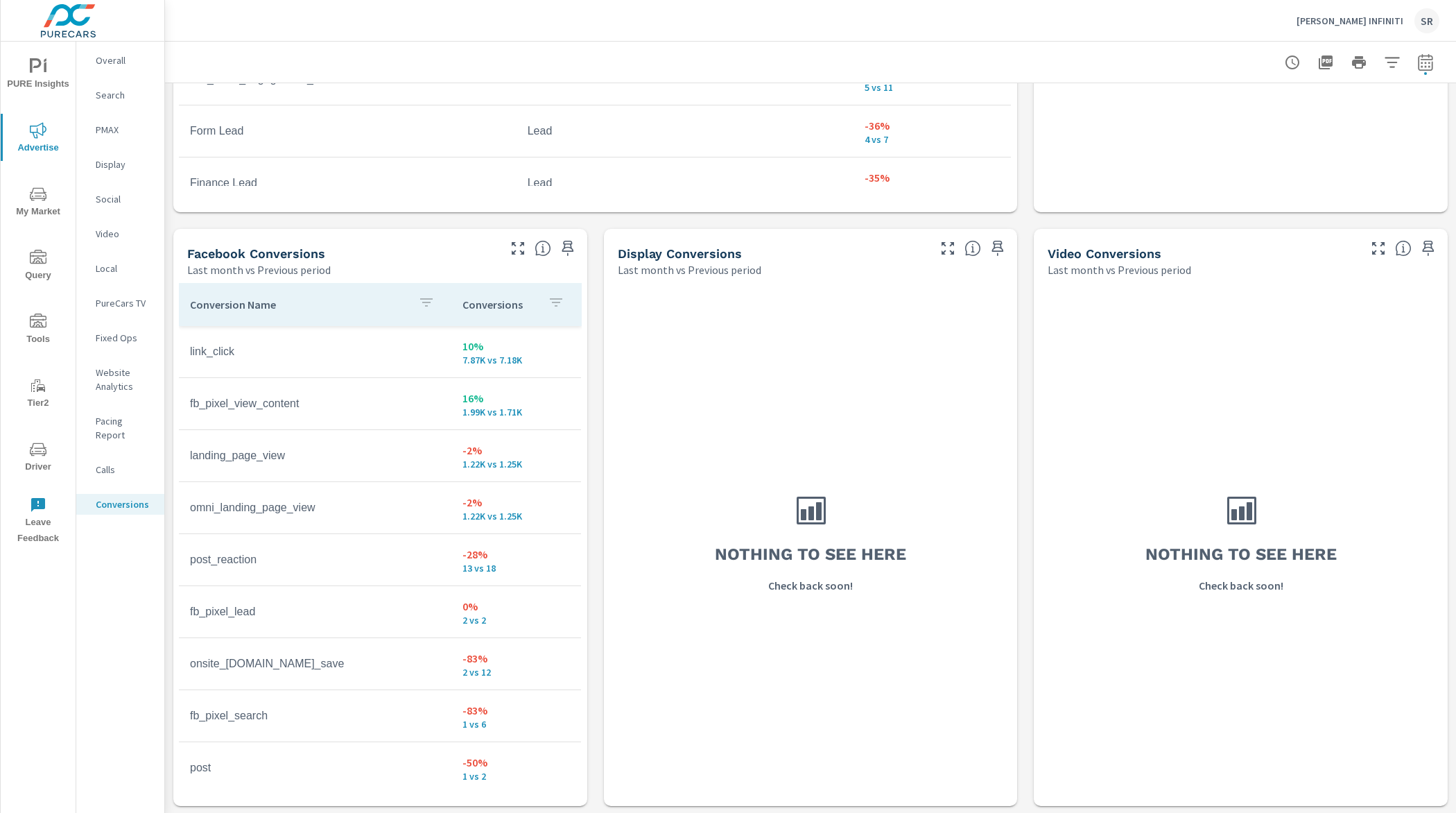
click at [108, 188] on div "Social" at bounding box center [120, 199] width 88 height 21
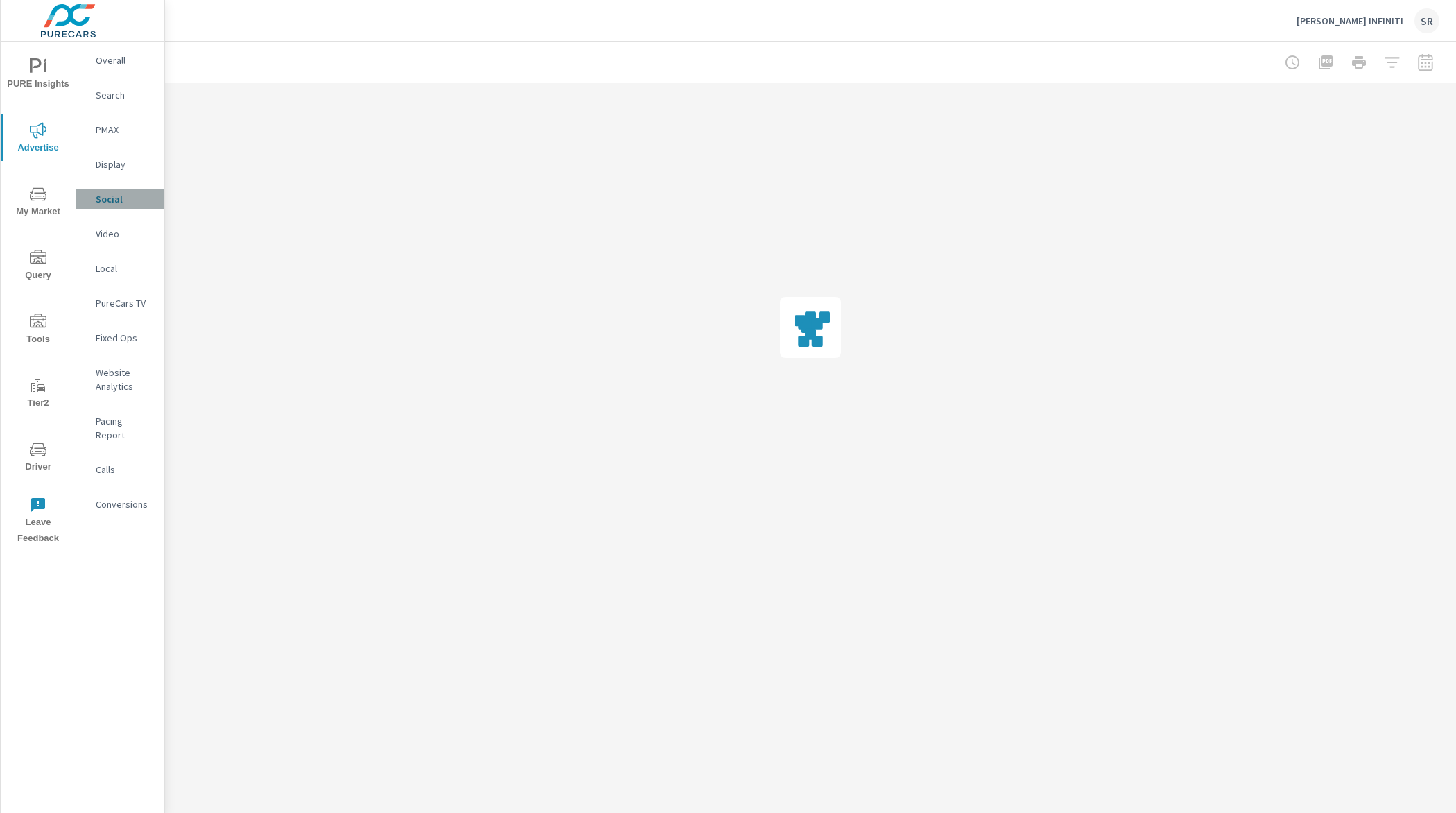
click at [108, 191] on div "Social" at bounding box center [120, 199] width 88 height 21
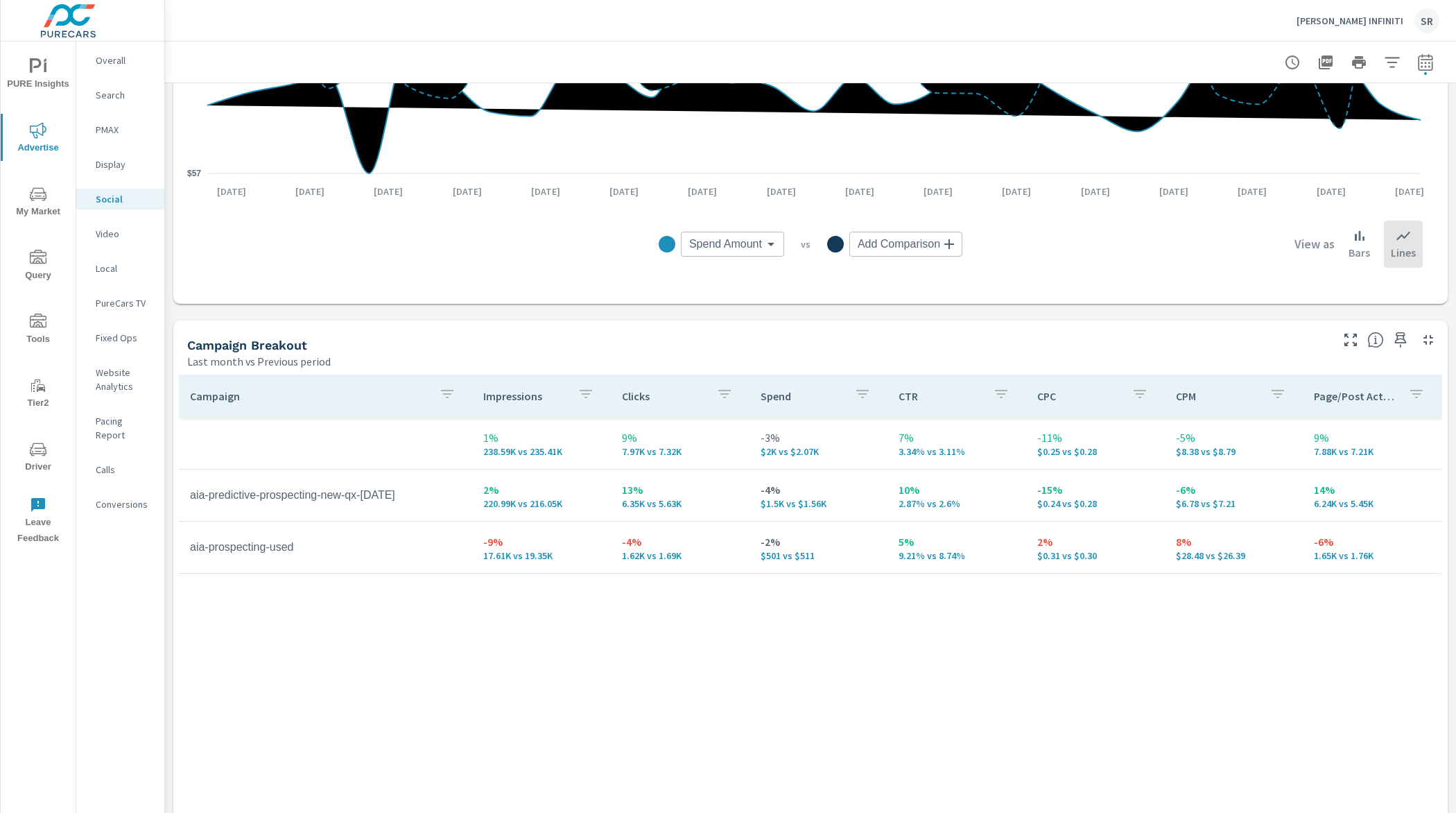
scroll to position [458, 0]
